Goal: Information Seeking & Learning: Learn about a topic

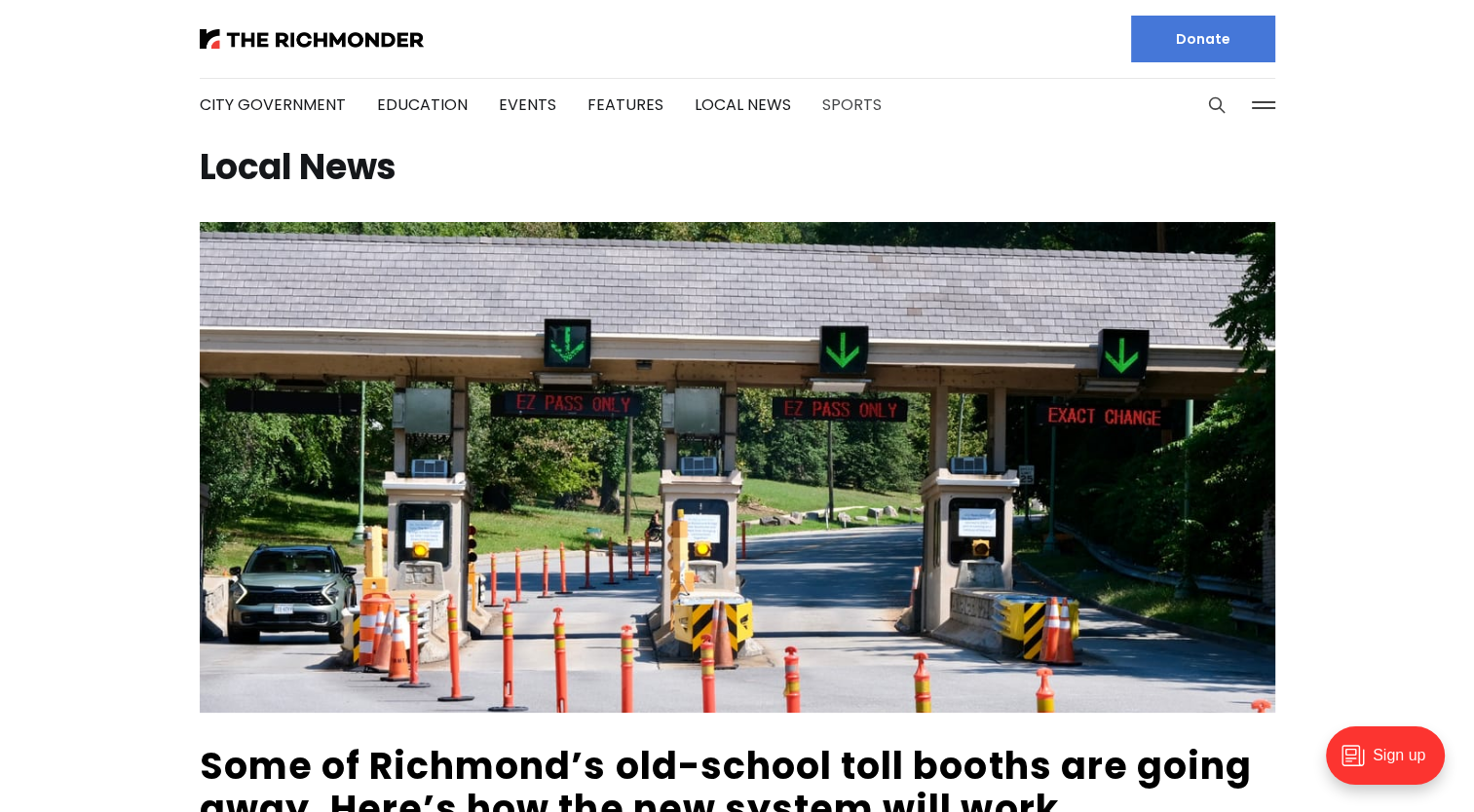
click at [822, 102] on link "Sports" at bounding box center [852, 104] width 59 height 23
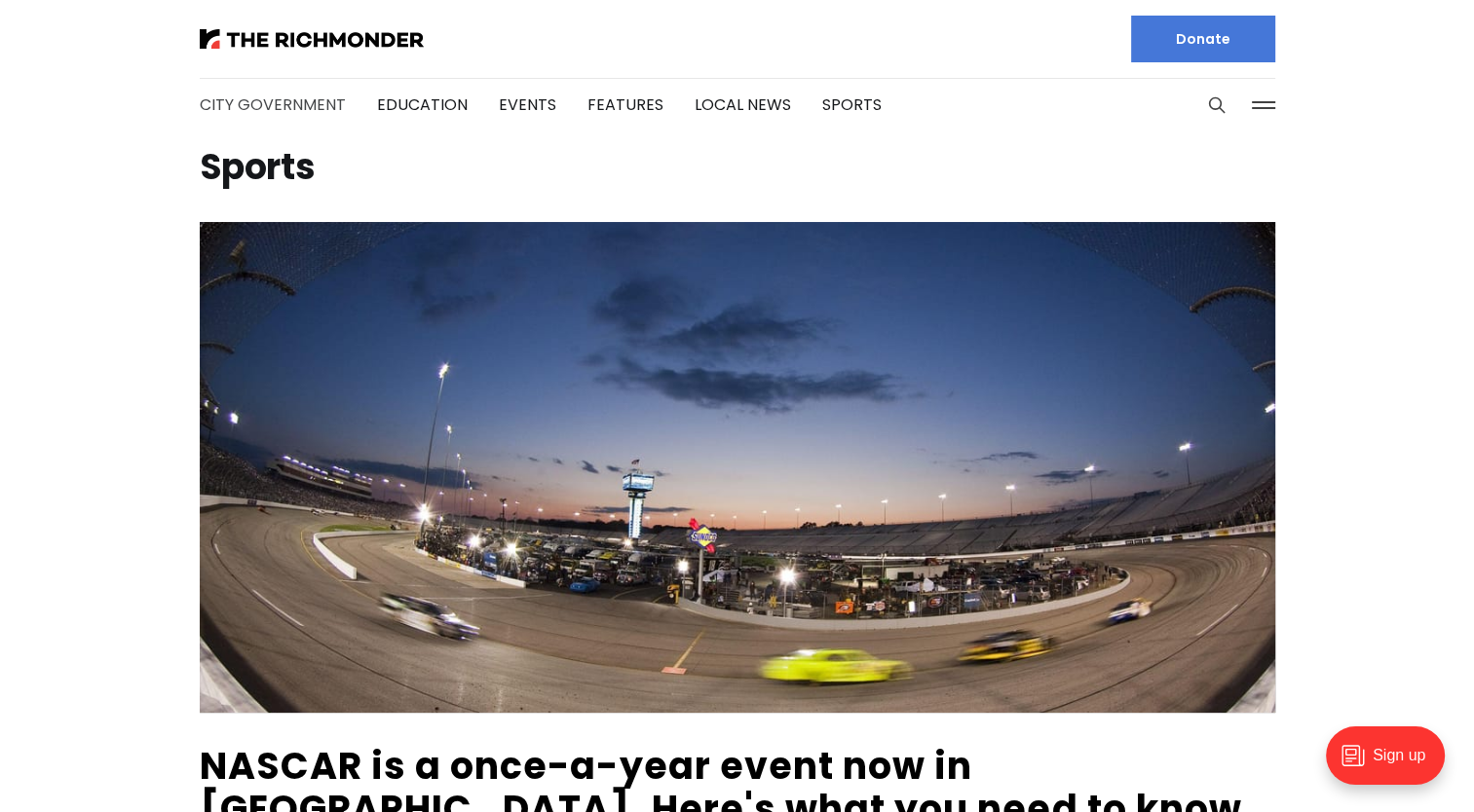
click at [270, 103] on link "City Government" at bounding box center [273, 104] width 146 height 23
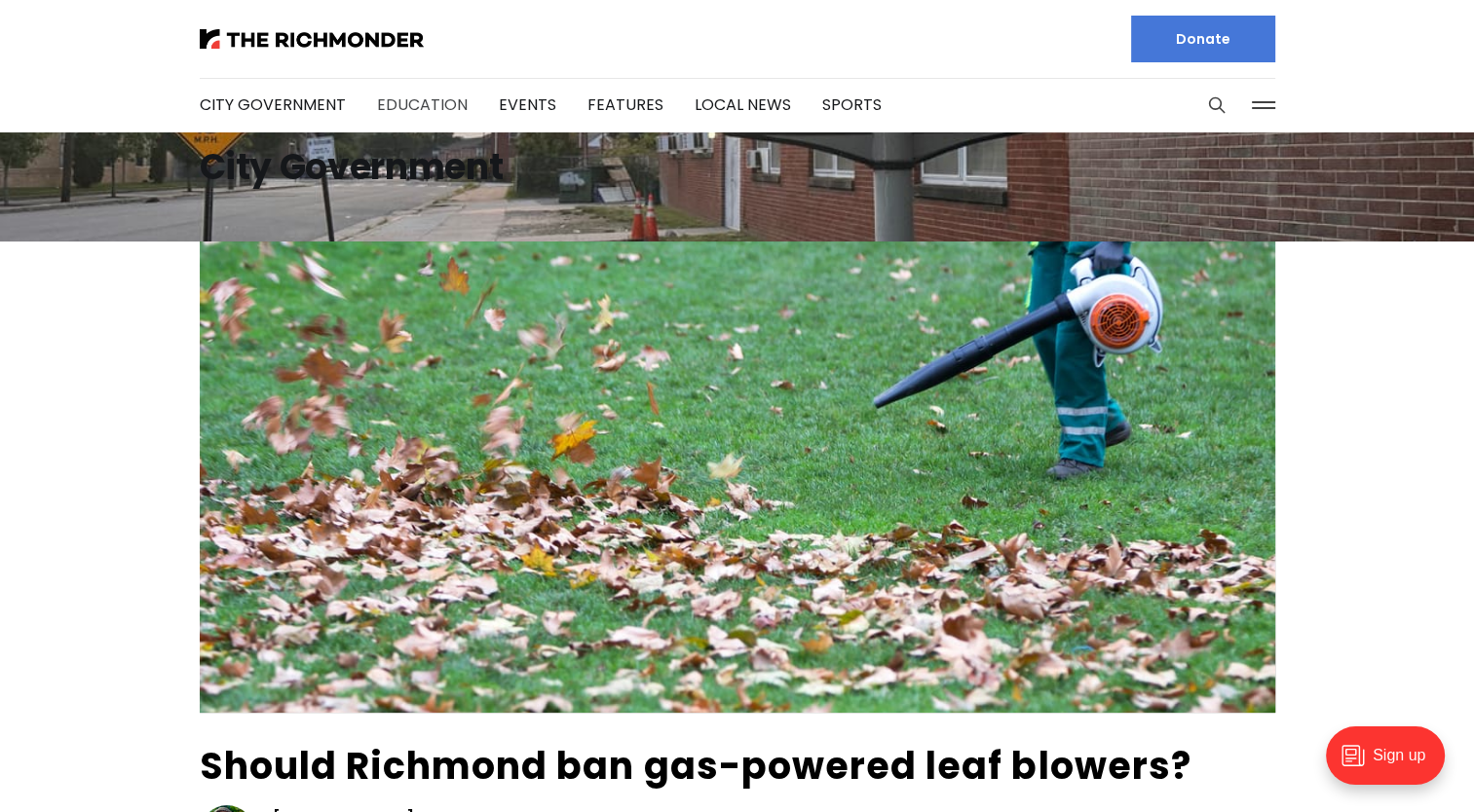
click at [438, 111] on link "Education" at bounding box center [422, 104] width 91 height 23
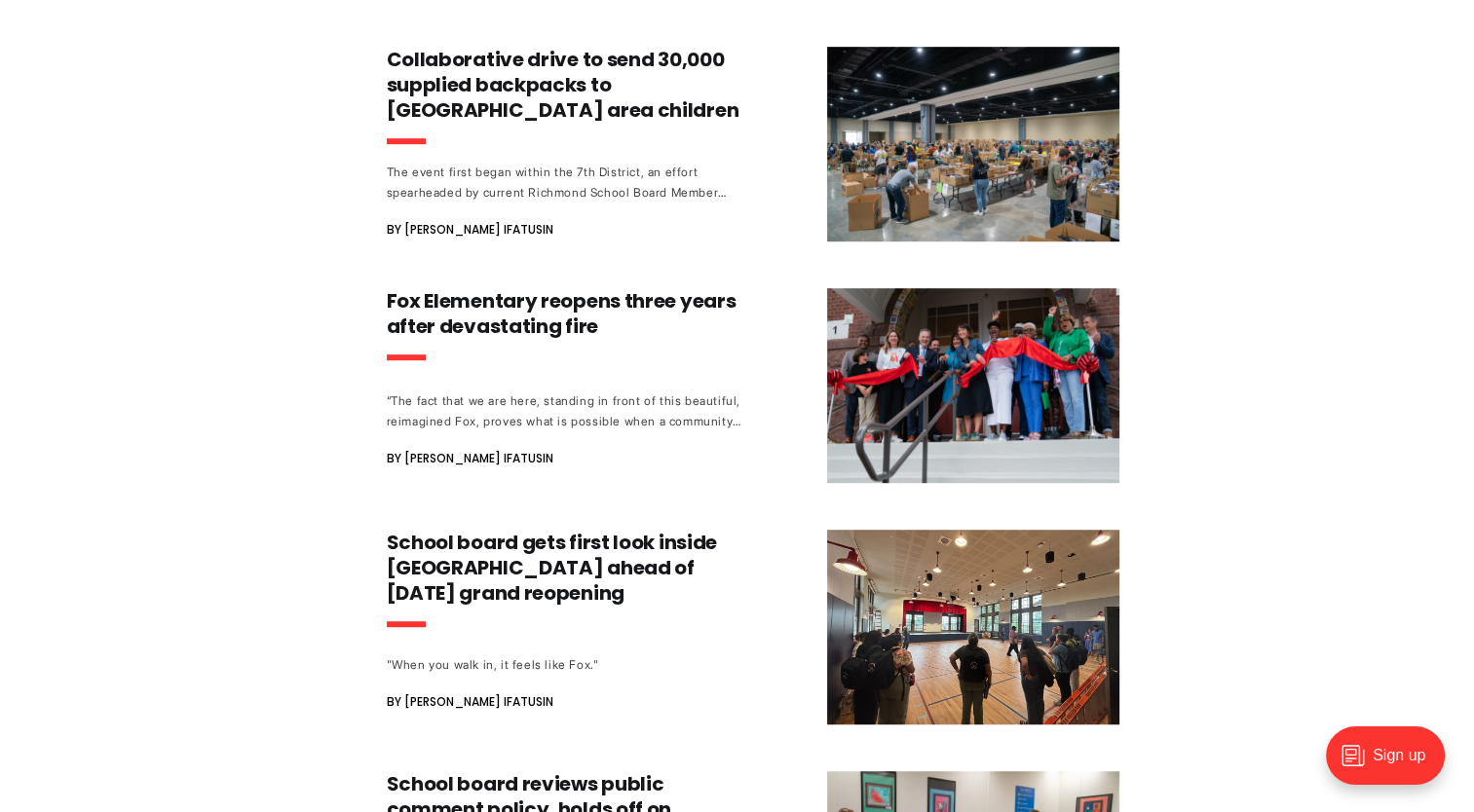
scroll to position [1168, 0]
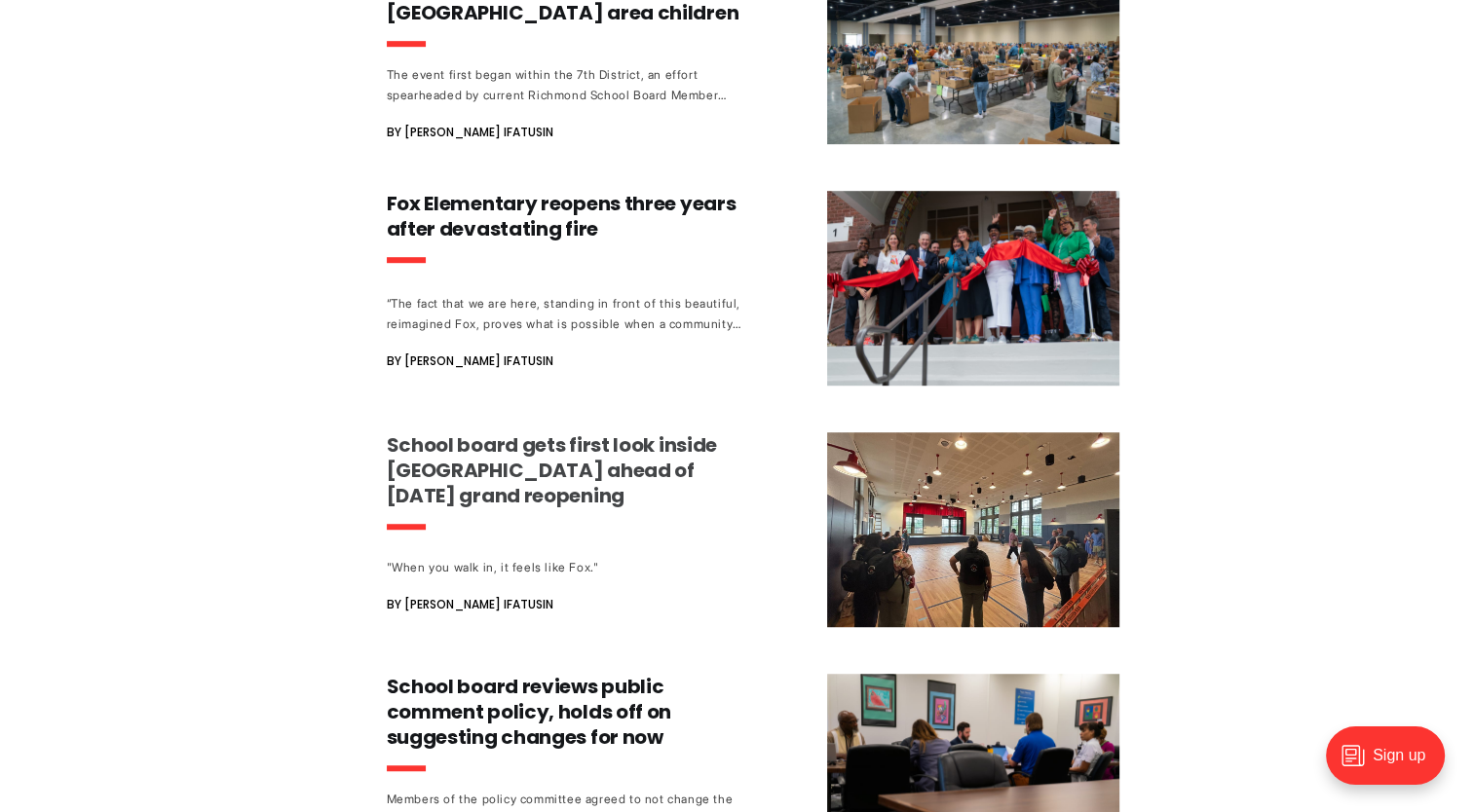
click at [545, 454] on h3 "School board gets first look inside [GEOGRAPHIC_DATA] ahead of [DATE] grand reo…" at bounding box center [568, 469] width 362 height 76
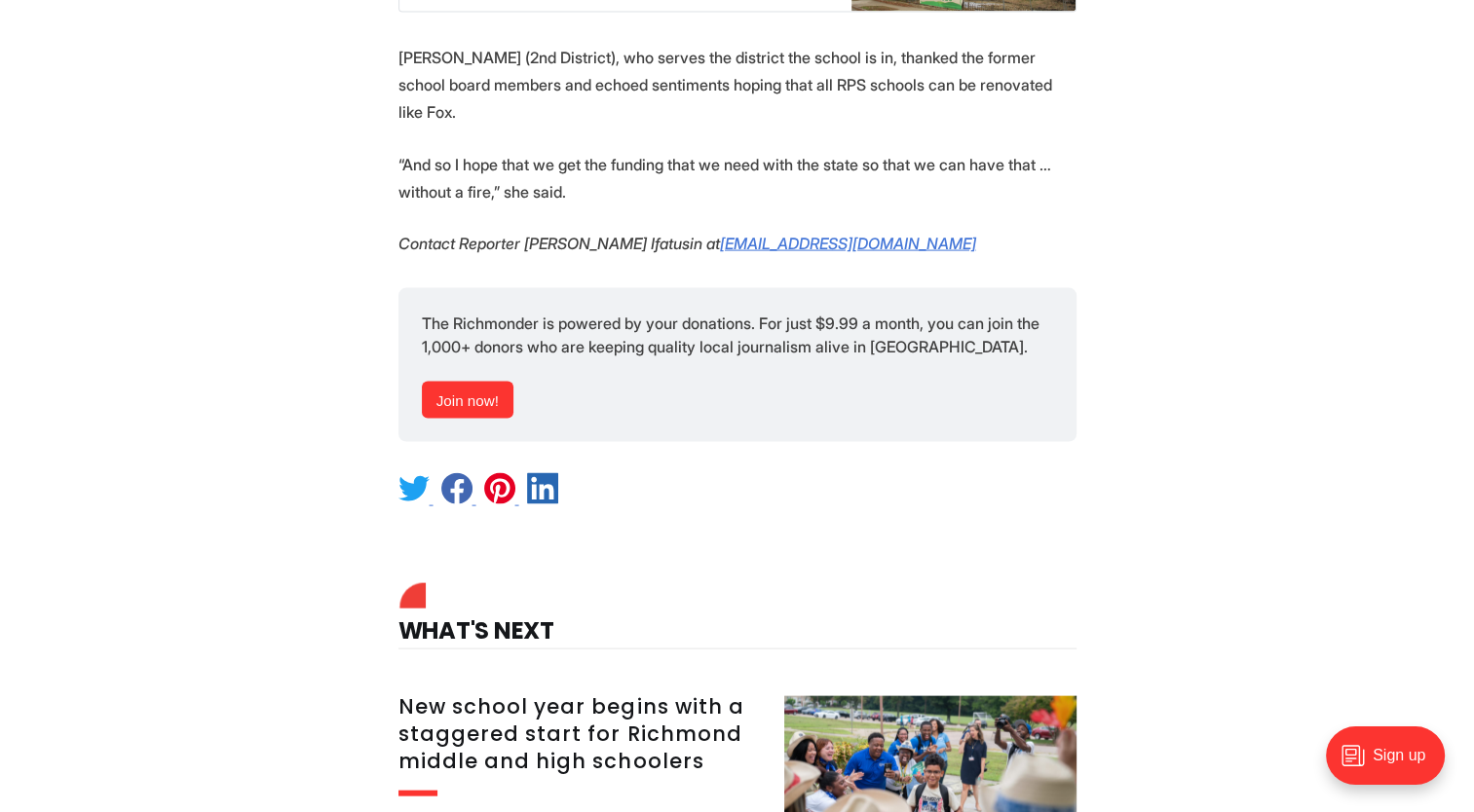
scroll to position [3993, 0]
